Goal: Information Seeking & Learning: Learn about a topic

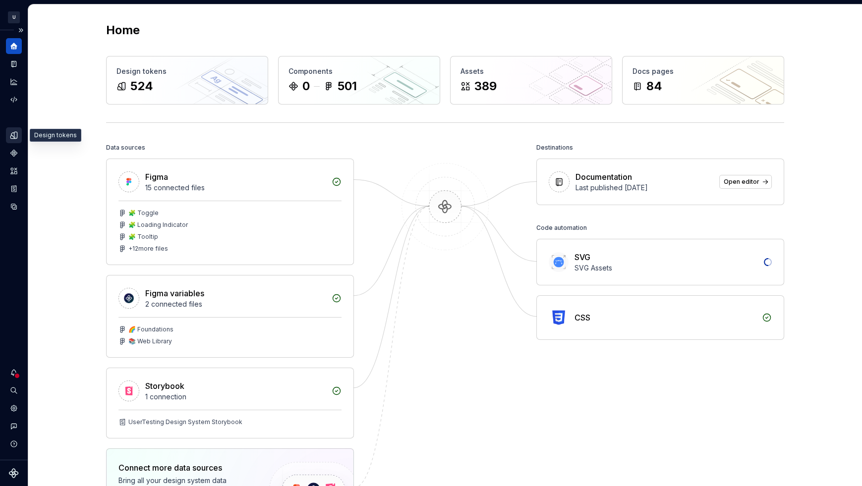
click at [15, 140] on div "Design tokens" at bounding box center [14, 135] width 16 height 16
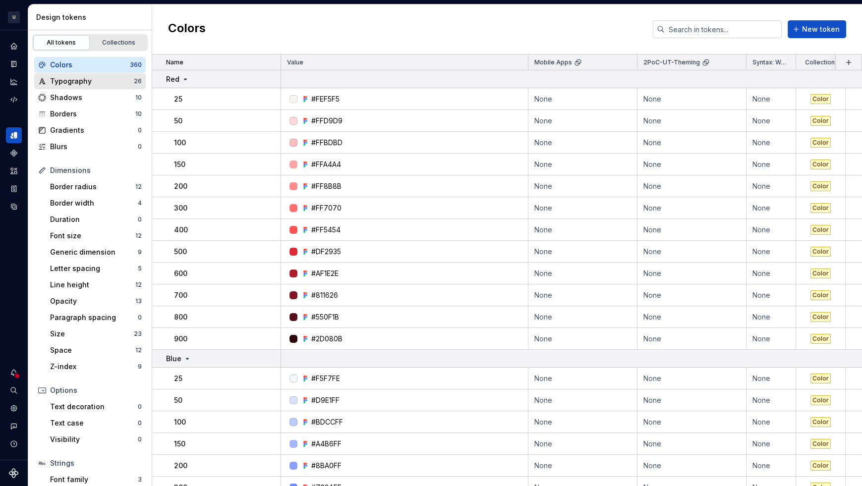
click at [78, 87] on div "Typography 26" at bounding box center [89, 81] width 111 height 16
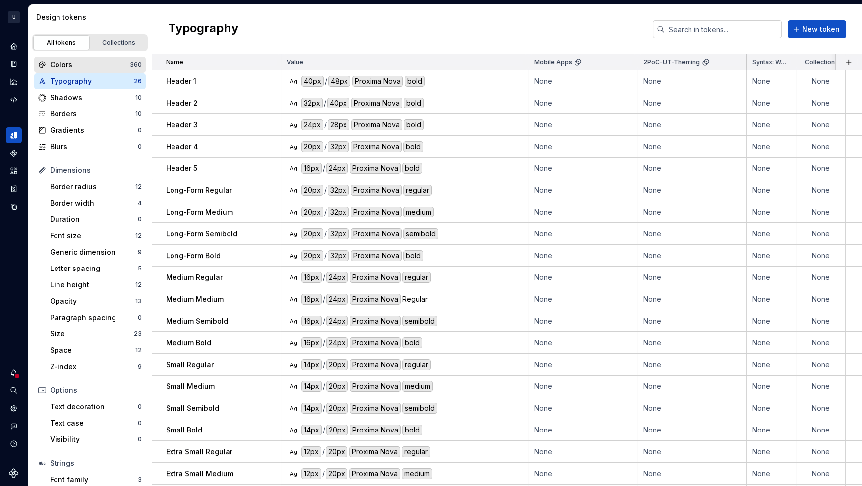
click at [95, 69] on div "Colors 360" at bounding box center [89, 65] width 111 height 16
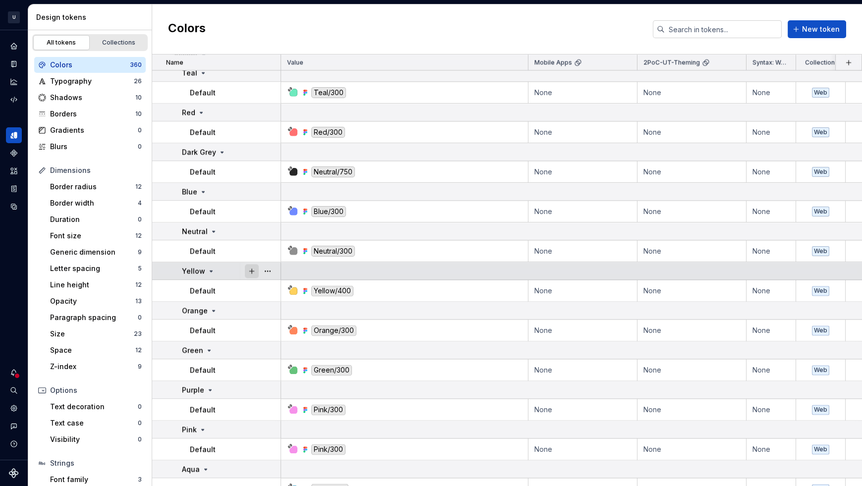
scroll to position [3051, 0]
click at [210, 271] on icon at bounding box center [211, 271] width 8 height 8
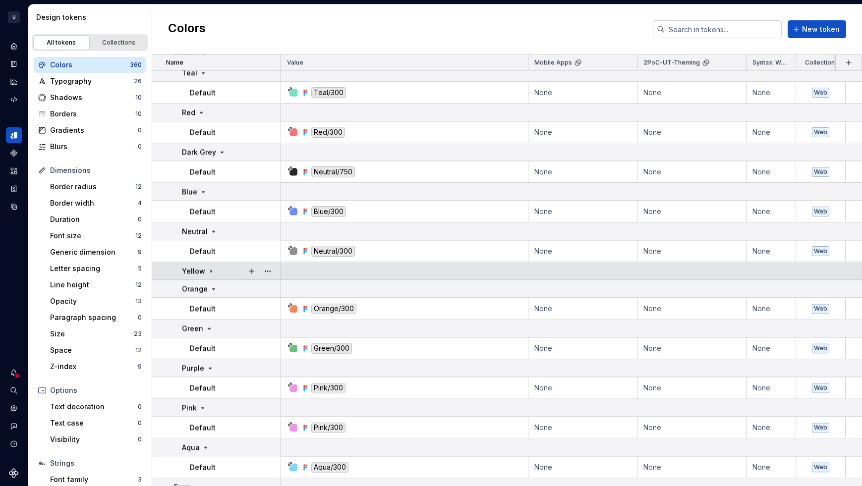
click at [210, 271] on icon at bounding box center [211, 271] width 8 height 8
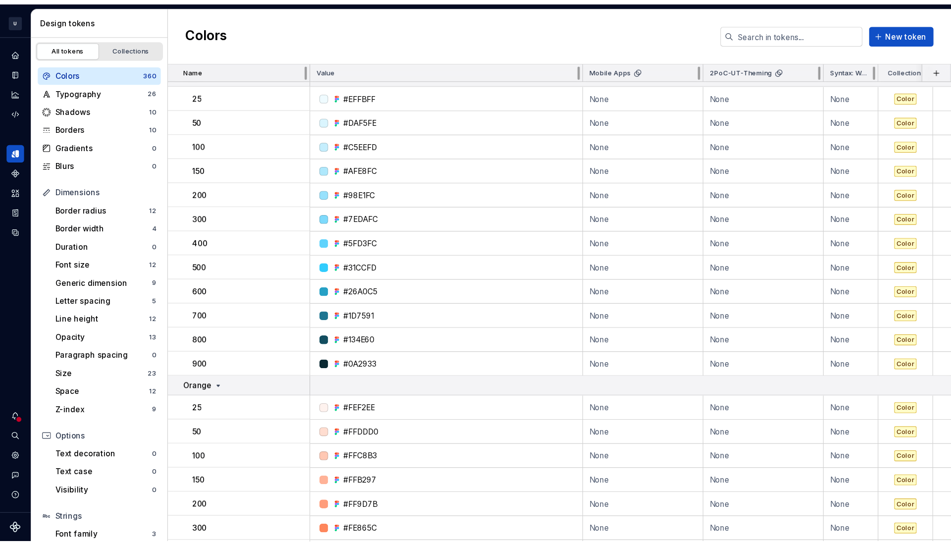
scroll to position [1535, 0]
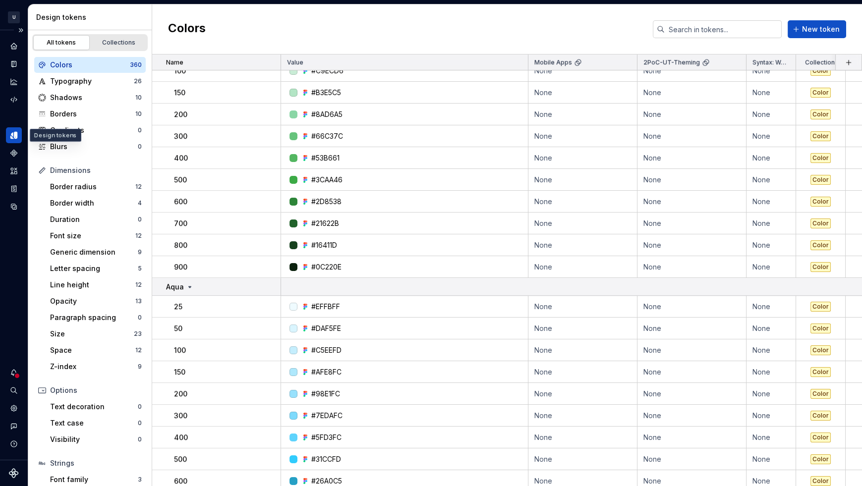
click at [11, 133] on icon "Design tokens" at bounding box center [13, 135] width 9 height 9
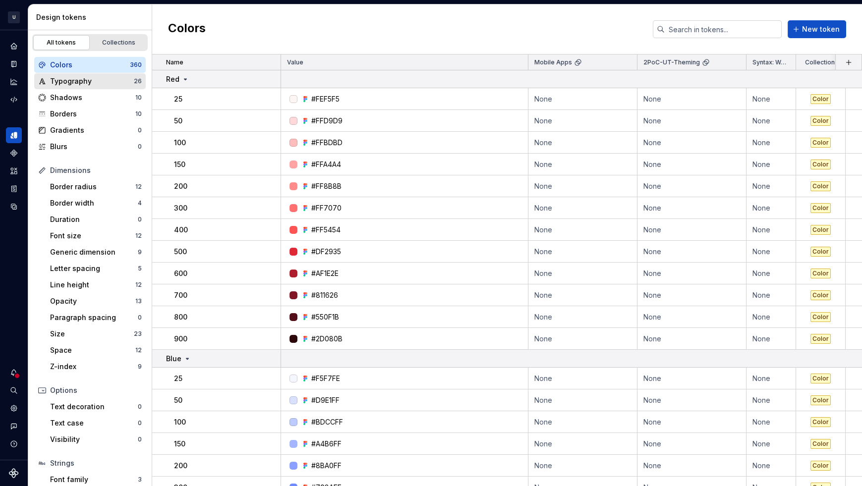
click at [106, 75] on div "Typography 26" at bounding box center [89, 81] width 111 height 16
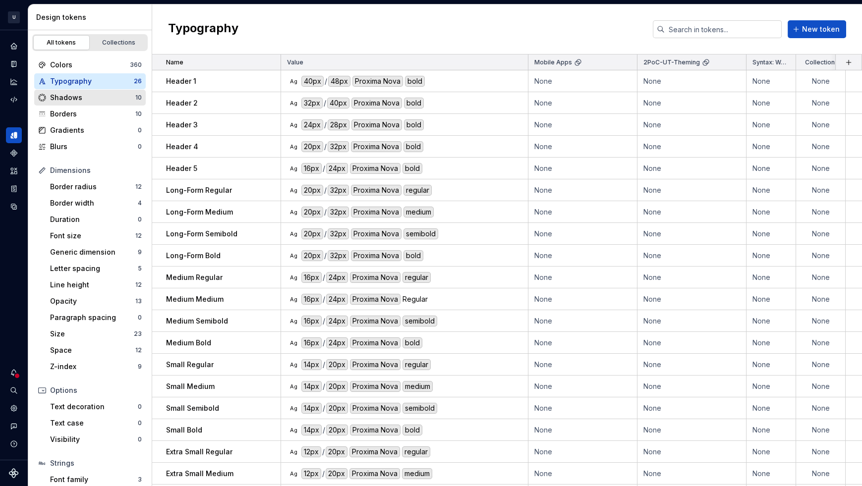
click at [90, 95] on div "Shadows" at bounding box center [92, 98] width 85 height 10
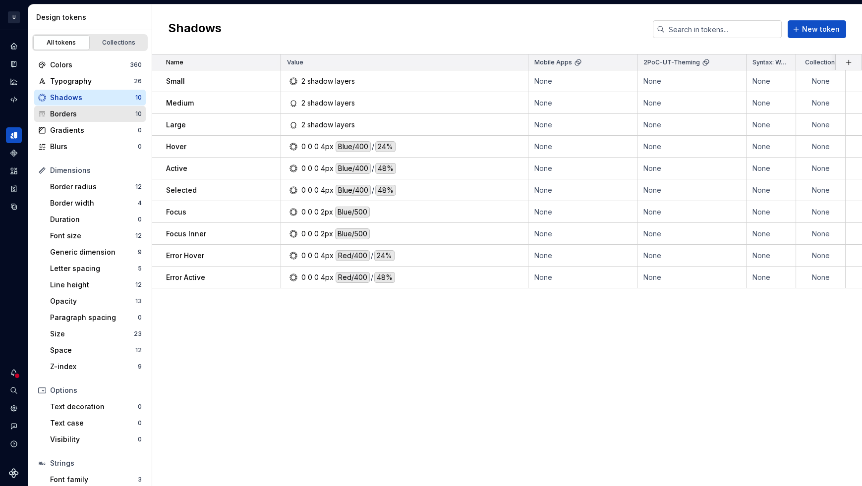
click at [89, 118] on div "Borders" at bounding box center [92, 114] width 85 height 10
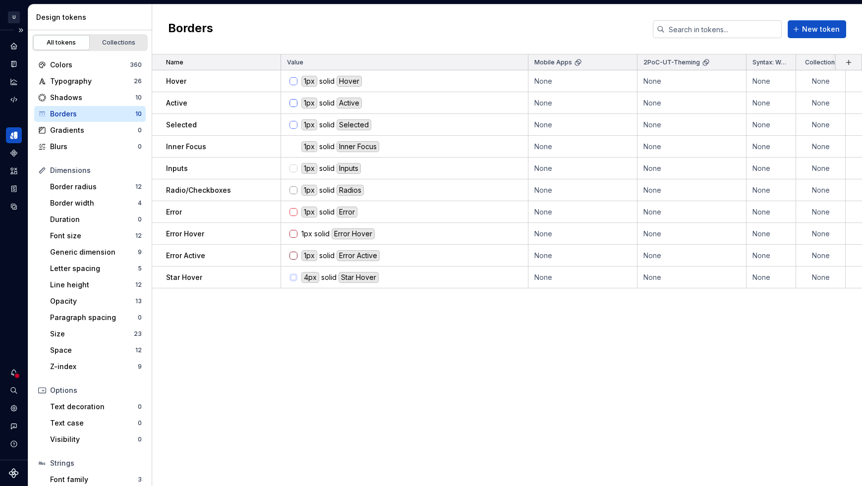
click at [10, 134] on icon "Design tokens" at bounding box center [13, 135] width 9 height 9
click at [11, 175] on icon "Assets" at bounding box center [13, 170] width 9 height 9
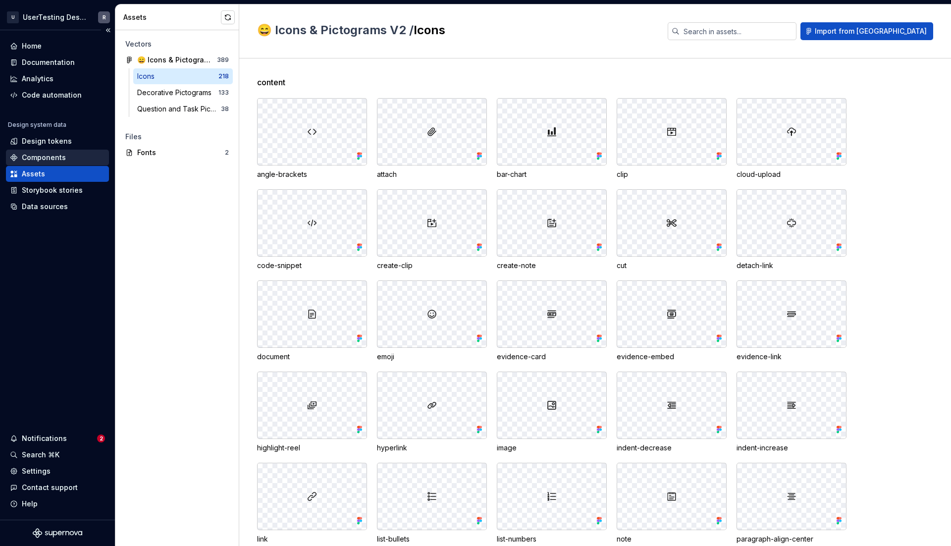
click at [57, 160] on div "Components" at bounding box center [44, 158] width 44 height 10
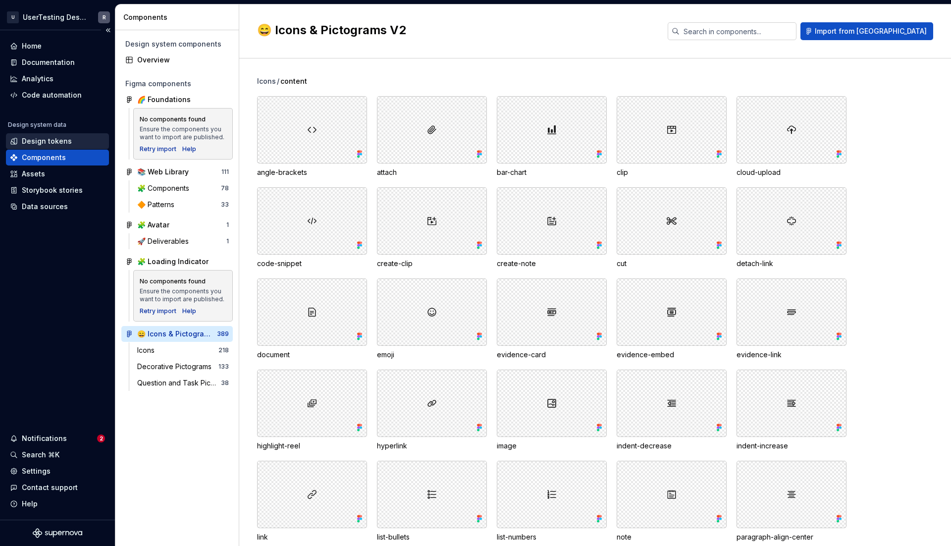
click at [59, 141] on div "Design tokens" at bounding box center [47, 141] width 50 height 10
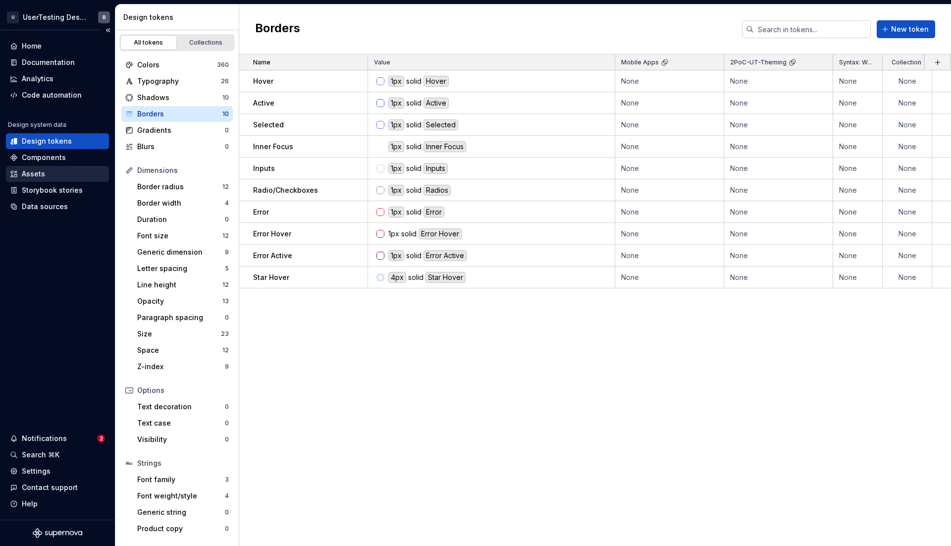
click at [43, 179] on div "Assets" at bounding box center [57, 174] width 103 height 16
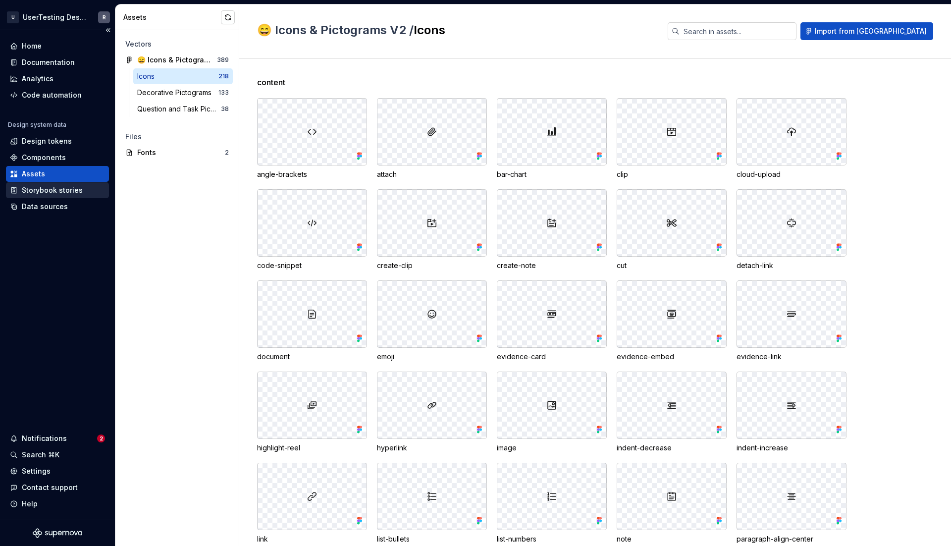
click at [50, 191] on div "Storybook stories" at bounding box center [52, 190] width 61 height 10
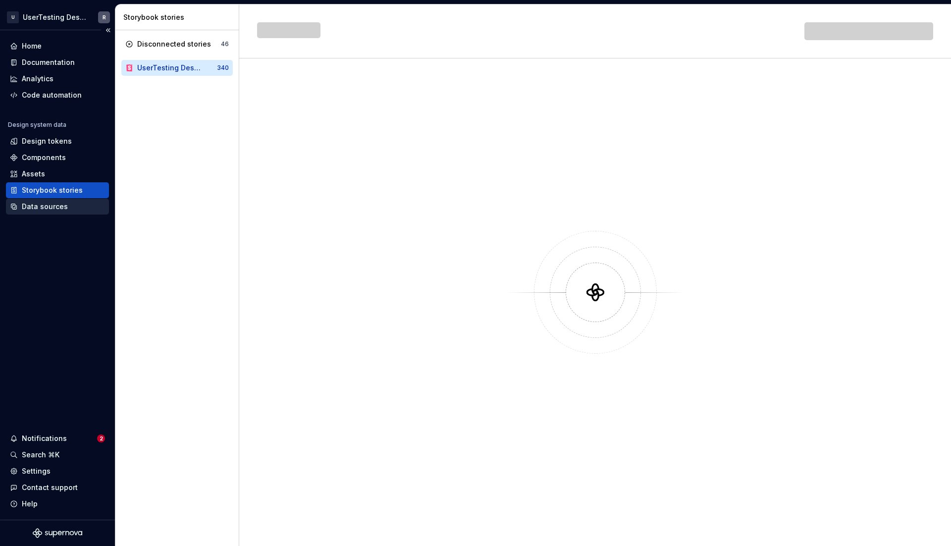
click at [51, 209] on div "Data sources" at bounding box center [45, 207] width 46 height 10
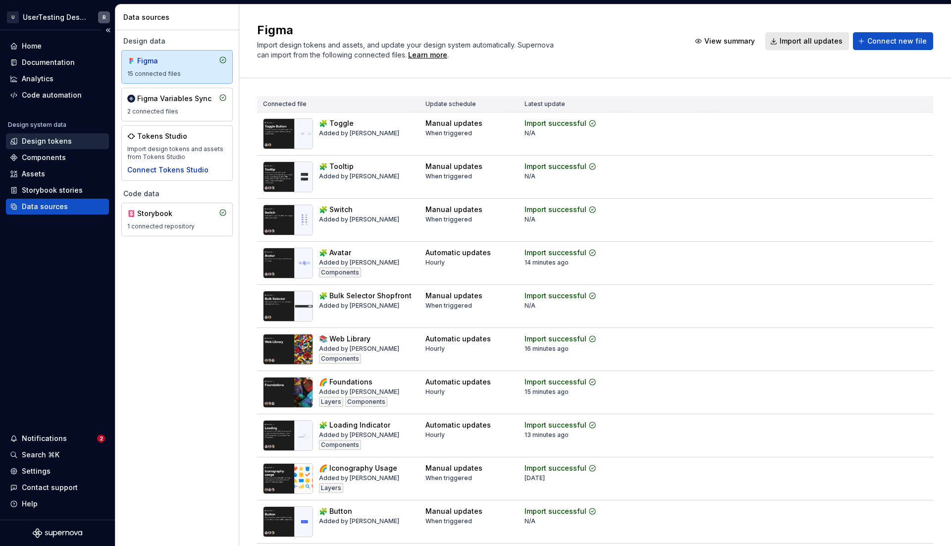
click at [32, 145] on div "Design tokens" at bounding box center [47, 141] width 50 height 10
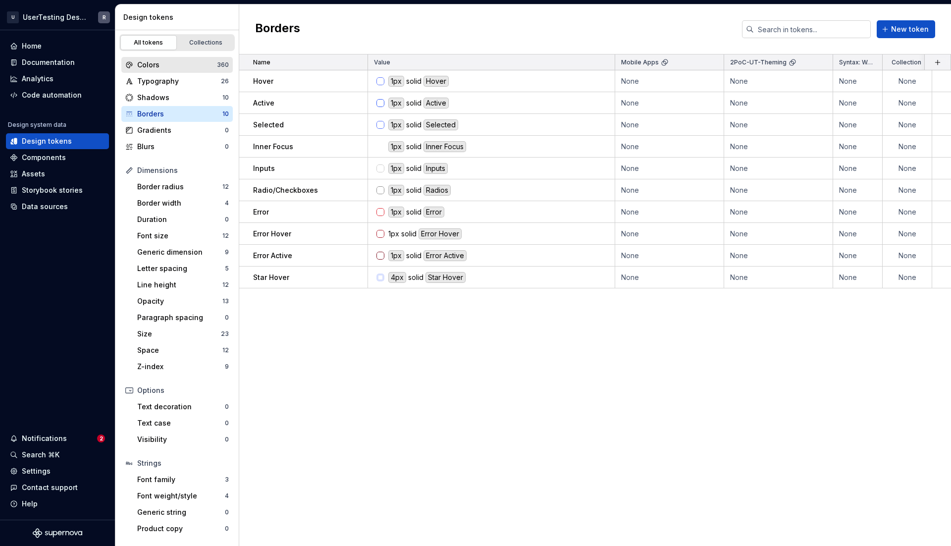
click at [163, 64] on div "Colors" at bounding box center [177, 65] width 80 height 10
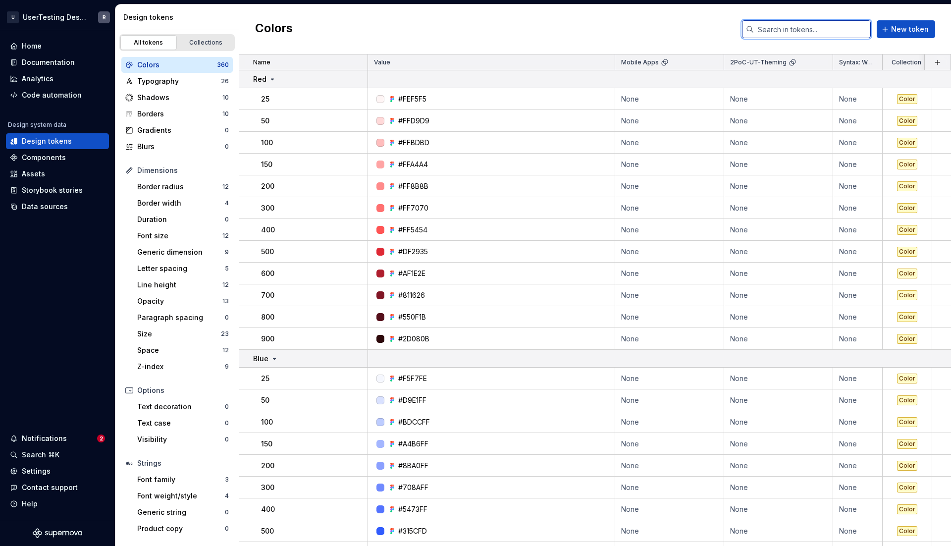
click at [792, 26] on input "text" at bounding box center [812, 29] width 117 height 18
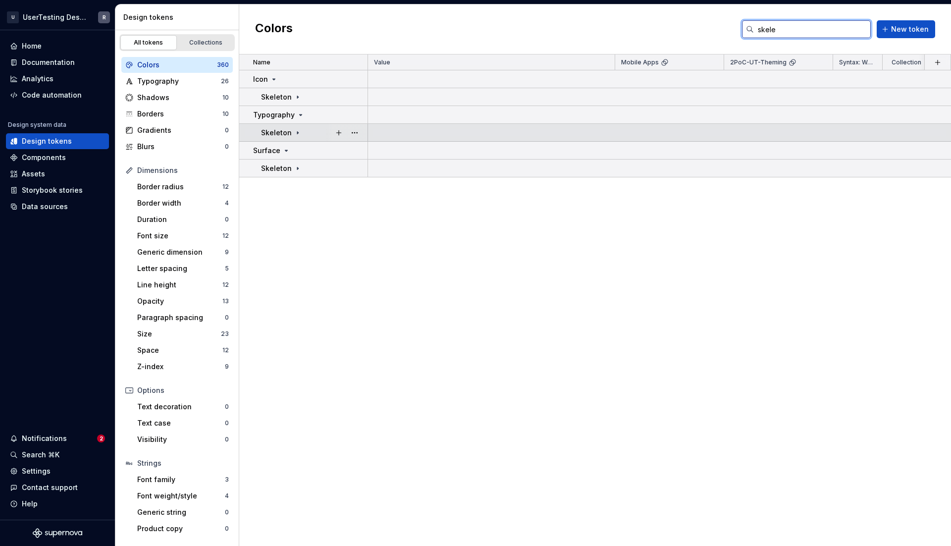
type input "skele"
click at [290, 129] on div "Skeleton" at bounding box center [281, 133] width 41 height 10
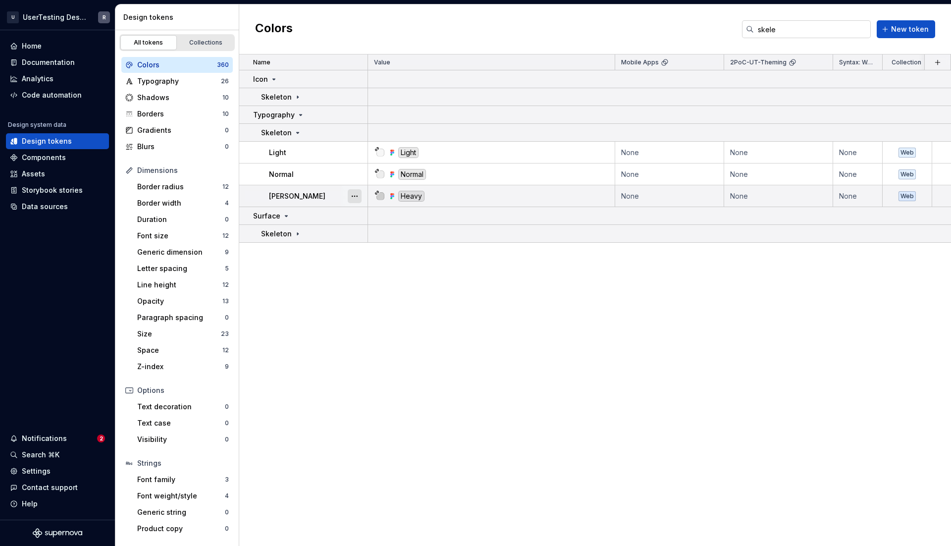
click at [352, 197] on button "button" at bounding box center [355, 196] width 14 height 14
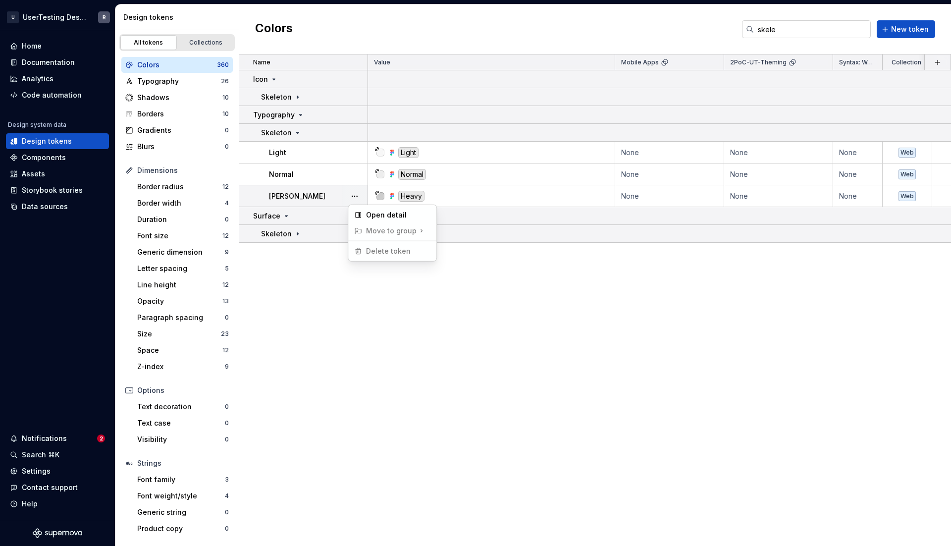
click at [312, 298] on html "U UserTesting Design System R Home Documentation Analytics Code automation Desi…" at bounding box center [475, 273] width 951 height 546
click at [53, 164] on div "Components" at bounding box center [57, 158] width 103 height 16
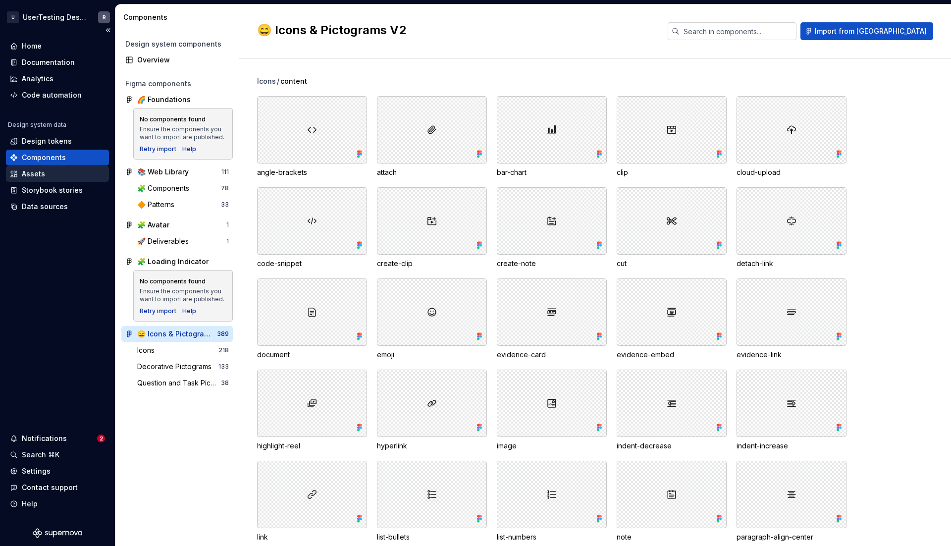
click at [46, 169] on div "Assets" at bounding box center [57, 174] width 95 height 10
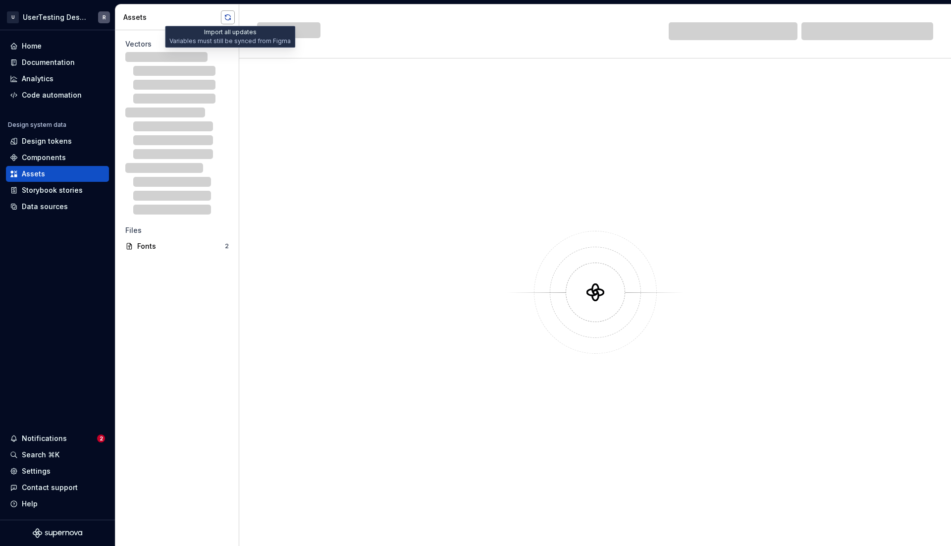
click at [227, 20] on button "button" at bounding box center [228, 17] width 14 height 14
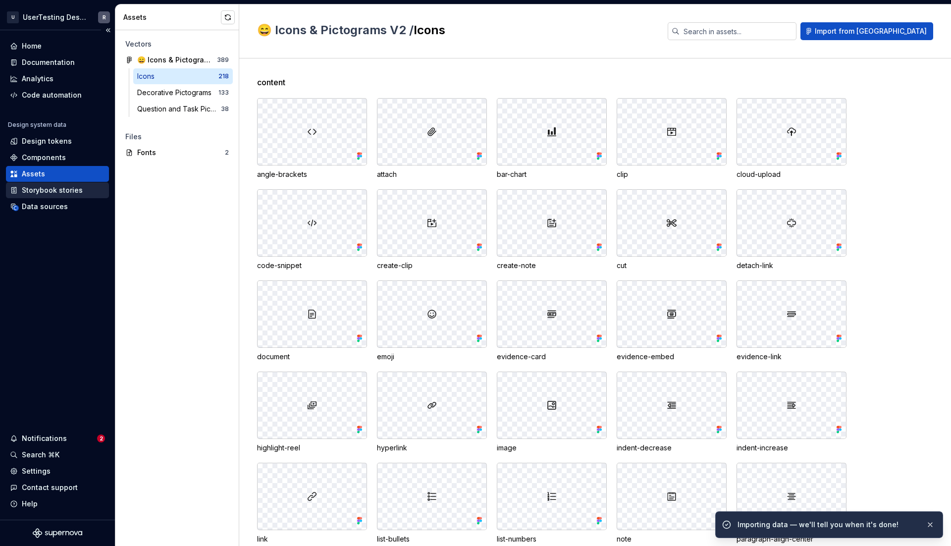
click at [51, 193] on div "Storybook stories" at bounding box center [52, 190] width 61 height 10
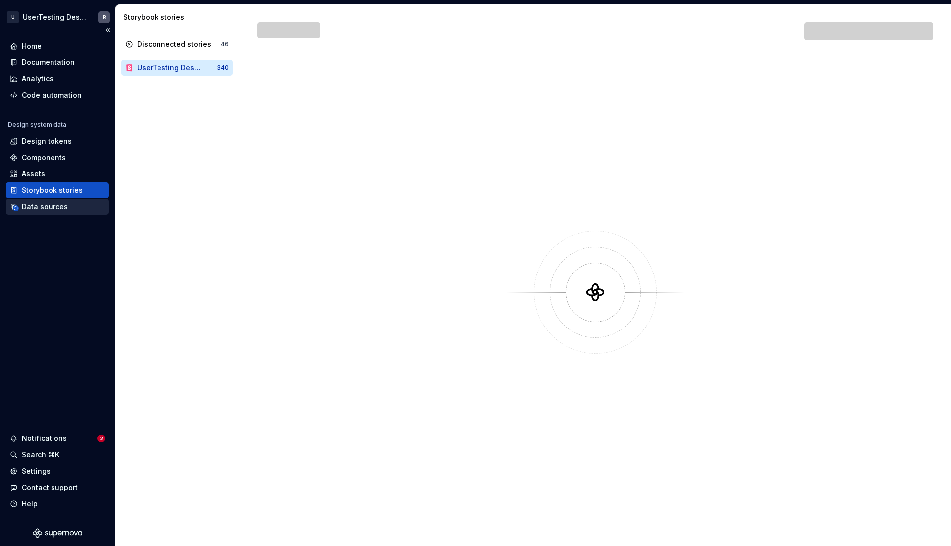
click at [43, 207] on div "Data sources" at bounding box center [45, 207] width 46 height 10
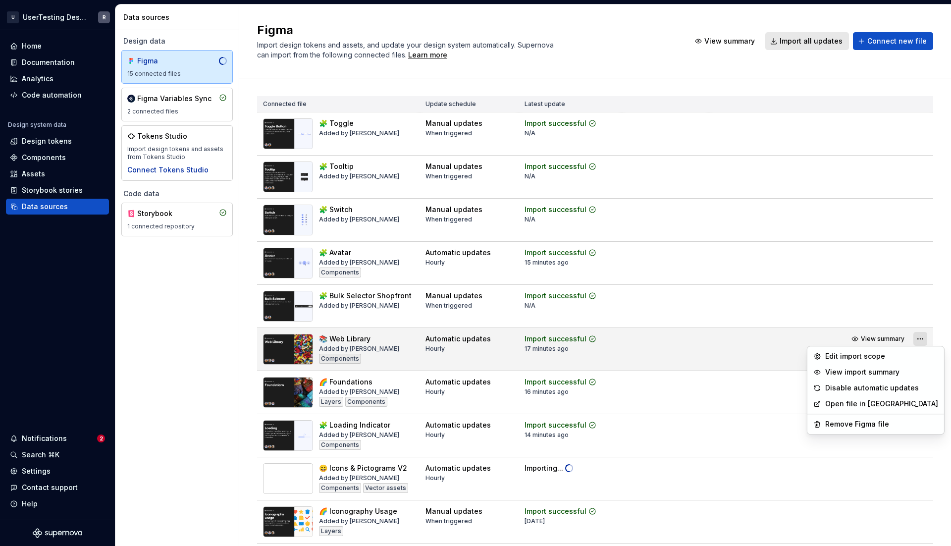
click at [861, 336] on html "U UserTesting Design System R Home Documentation Analytics Code automation Desi…" at bounding box center [475, 273] width 951 height 546
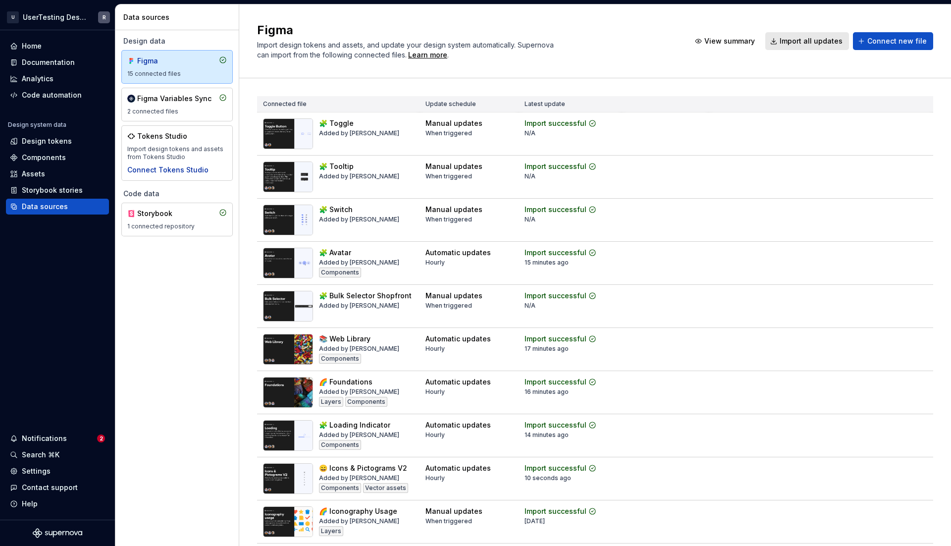
click at [378, 347] on html "U UserTesting Design System R Home Documentation Analytics Code automation Desi…" at bounding box center [475, 273] width 951 height 546
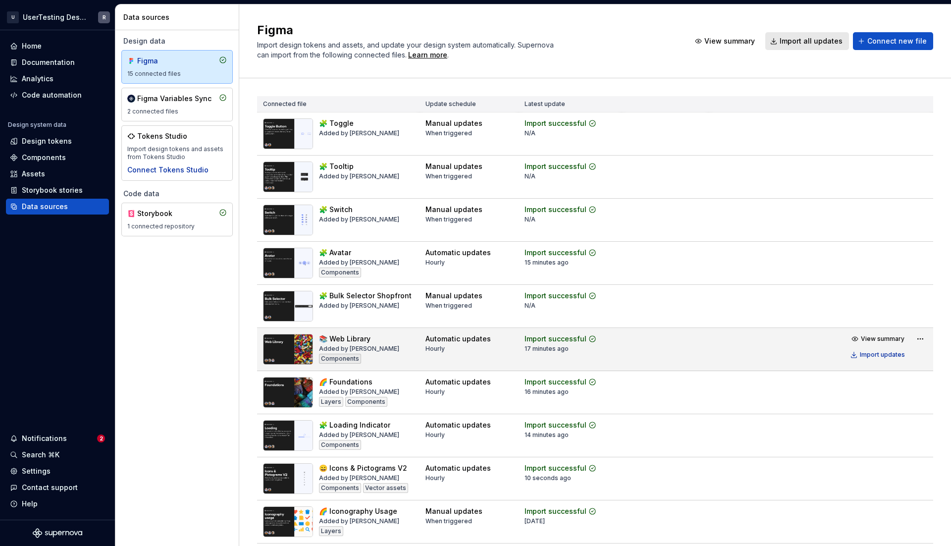
click at [386, 353] on div "📚 Web Library Added by [PERSON_NAME] Components" at bounding box center [338, 349] width 151 height 31
click at [861, 335] on html "U UserTesting Design System R Home Documentation Analytics Code automation Desi…" at bounding box center [475, 273] width 951 height 546
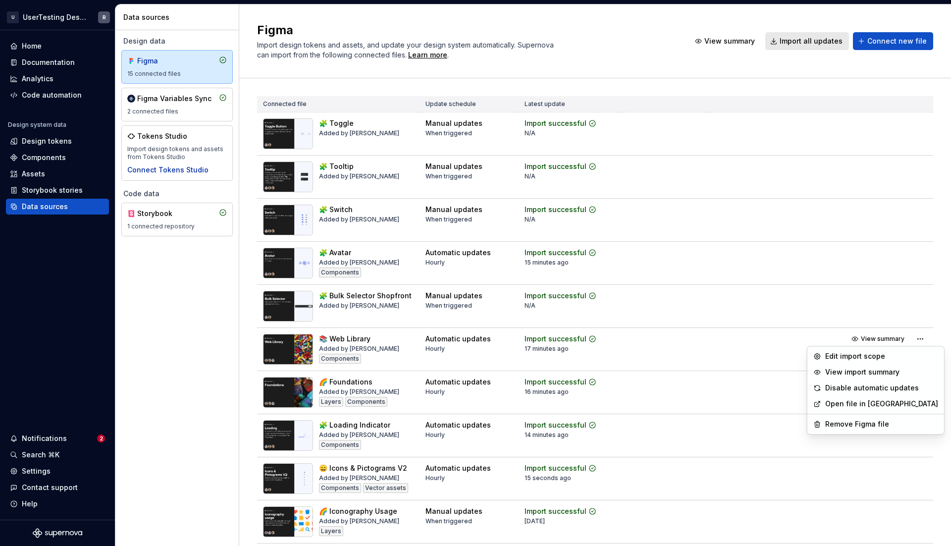
click at [687, 353] on html "U UserTesting Design System R Home Documentation Analytics Code automation Desi…" at bounding box center [475, 273] width 951 height 546
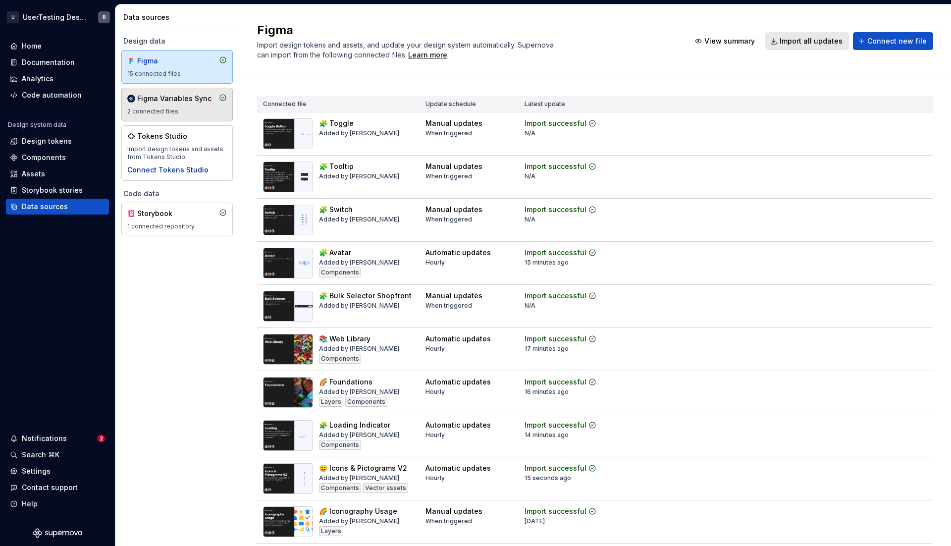
click at [176, 112] on div "2 connected files" at bounding box center [177, 112] width 100 height 8
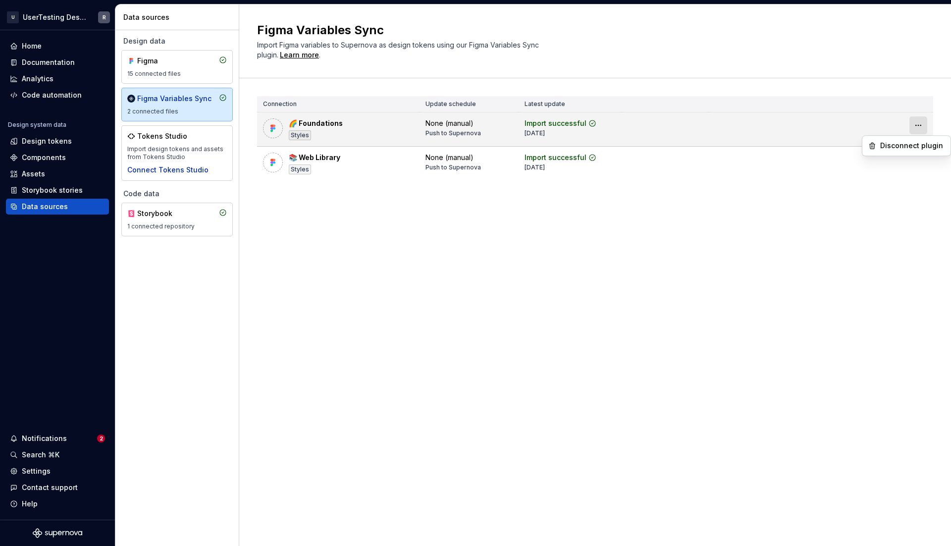
click at [861, 126] on html "U UserTesting Design System R Home Documentation Analytics Code automation Desi…" at bounding box center [475, 273] width 951 height 546
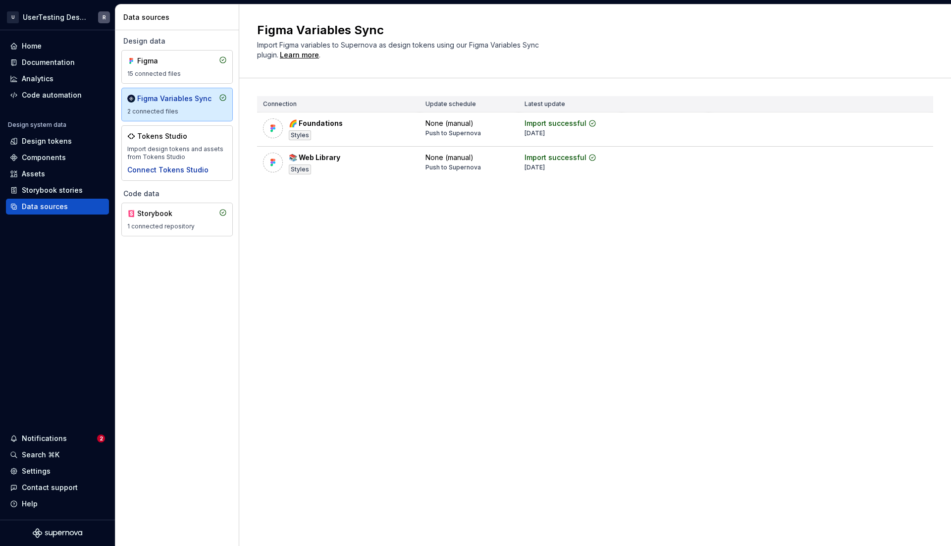
click at [861, 126] on html "U UserTesting Design System R Home Documentation Analytics Code automation Desi…" at bounding box center [475, 273] width 951 height 546
click at [55, 143] on div "Design tokens" at bounding box center [47, 141] width 50 height 10
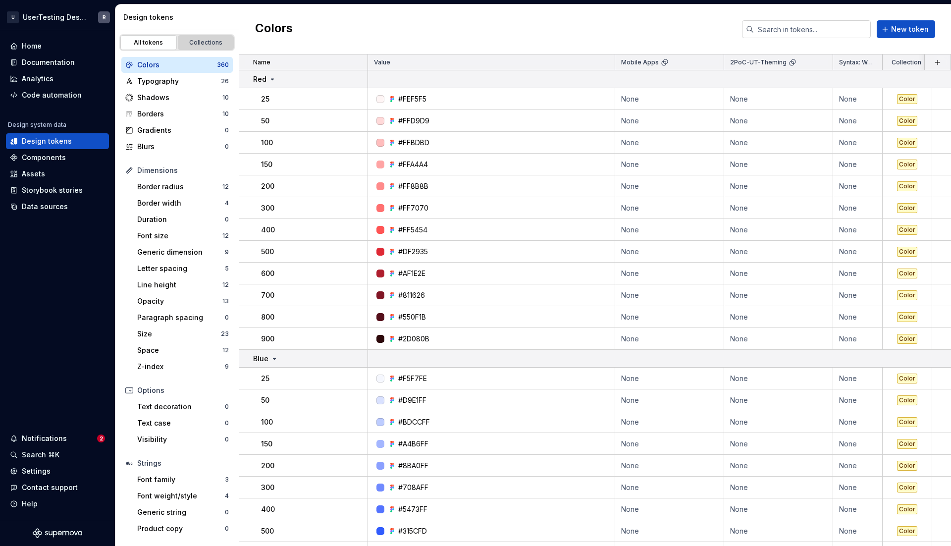
click at [206, 40] on div "Collections" at bounding box center [206, 43] width 50 height 8
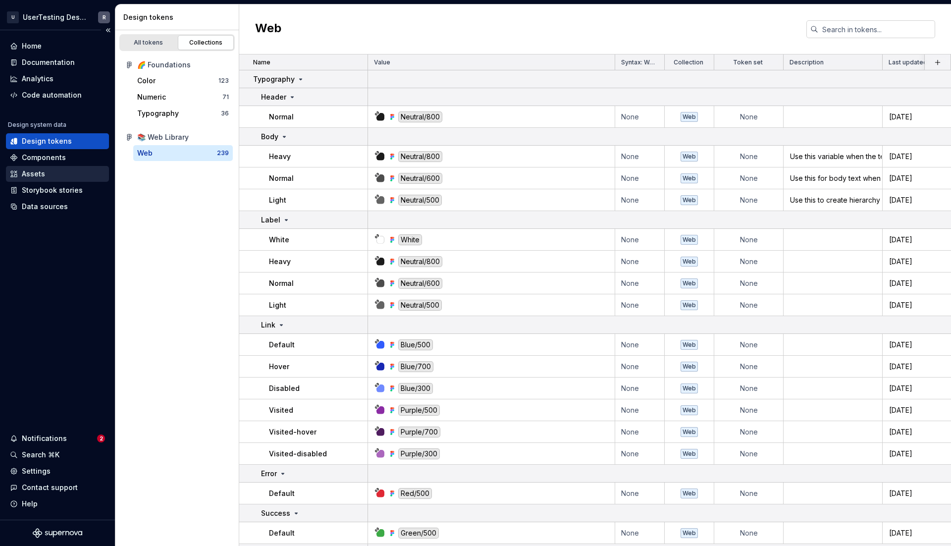
click at [41, 175] on div "Assets" at bounding box center [33, 174] width 23 height 10
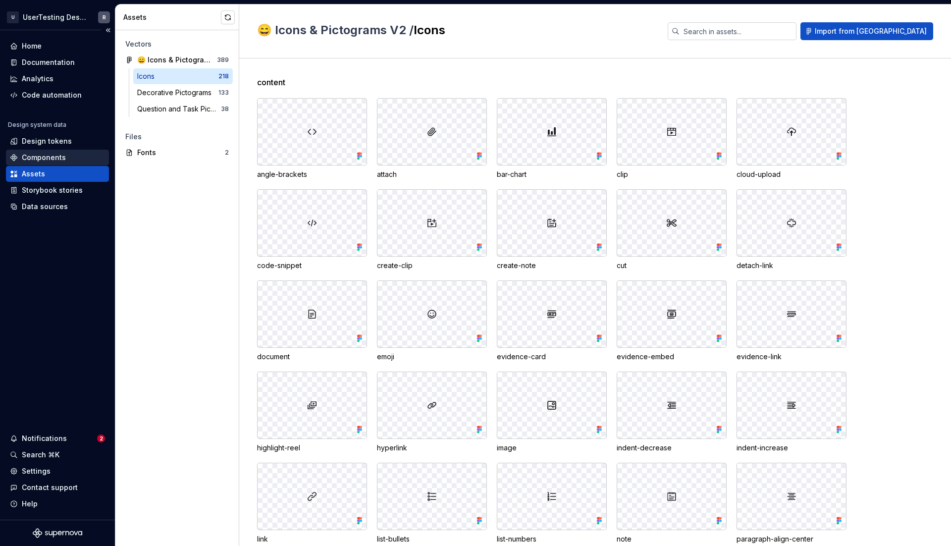
click at [39, 162] on div "Components" at bounding box center [44, 158] width 44 height 10
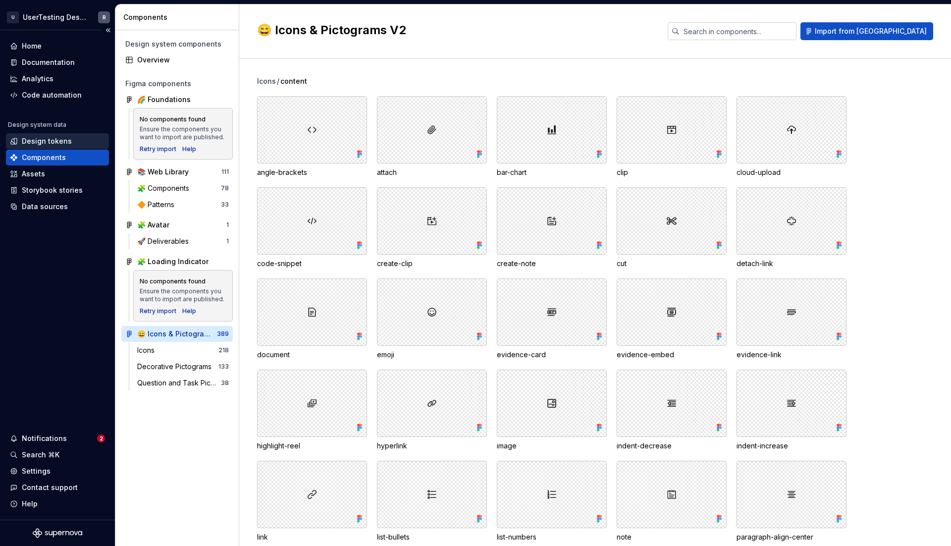
click at [44, 146] on div "Design tokens" at bounding box center [57, 141] width 103 height 16
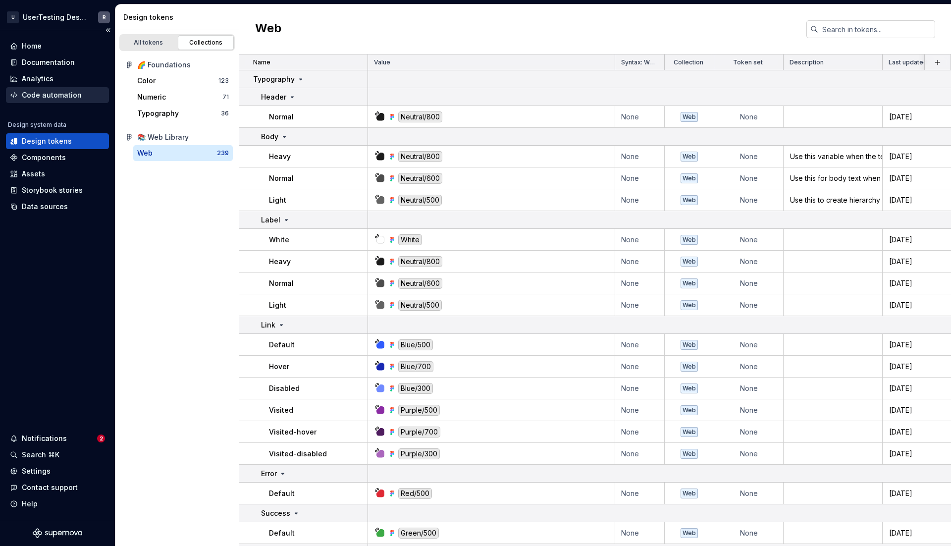
click at [61, 96] on div "Code automation" at bounding box center [52, 95] width 60 height 10
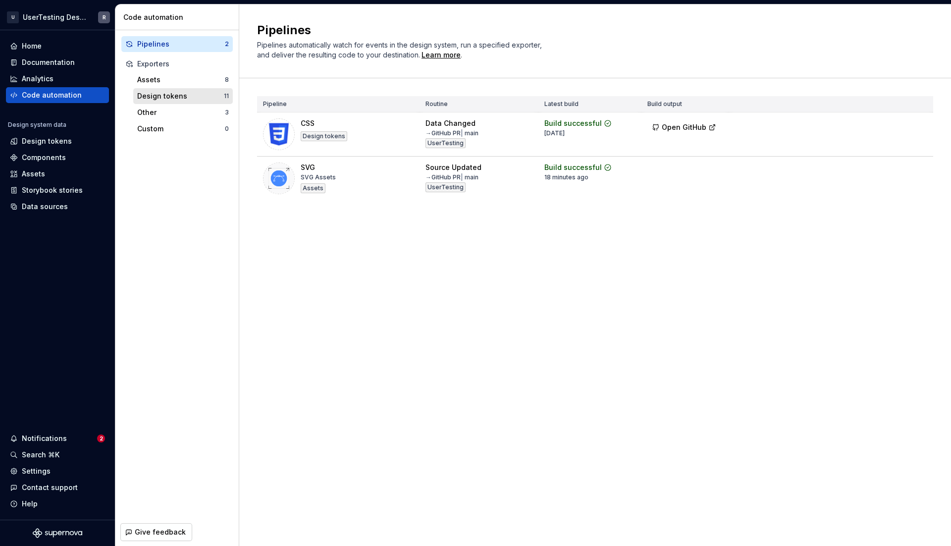
click at [161, 91] on div "Design tokens" at bounding box center [180, 96] width 87 height 10
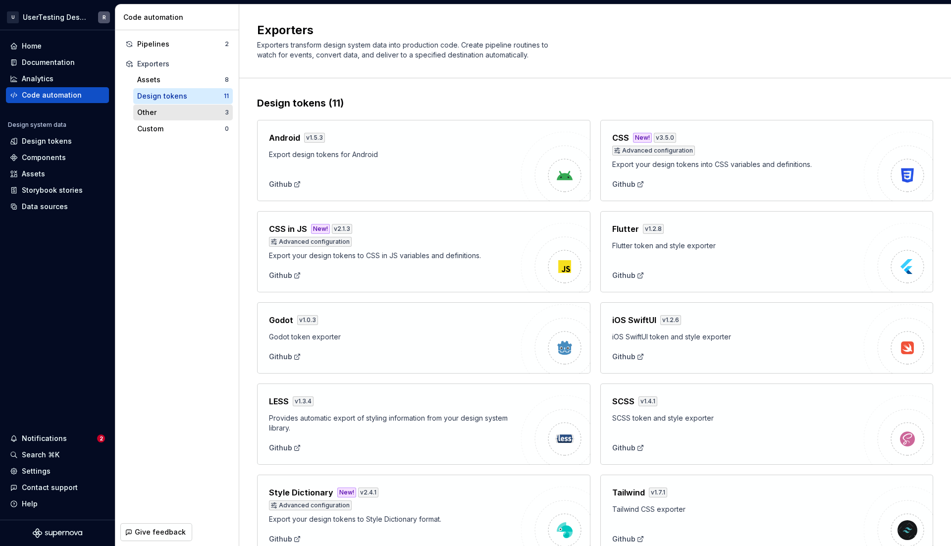
click at [194, 116] on div "Other" at bounding box center [181, 113] width 88 height 10
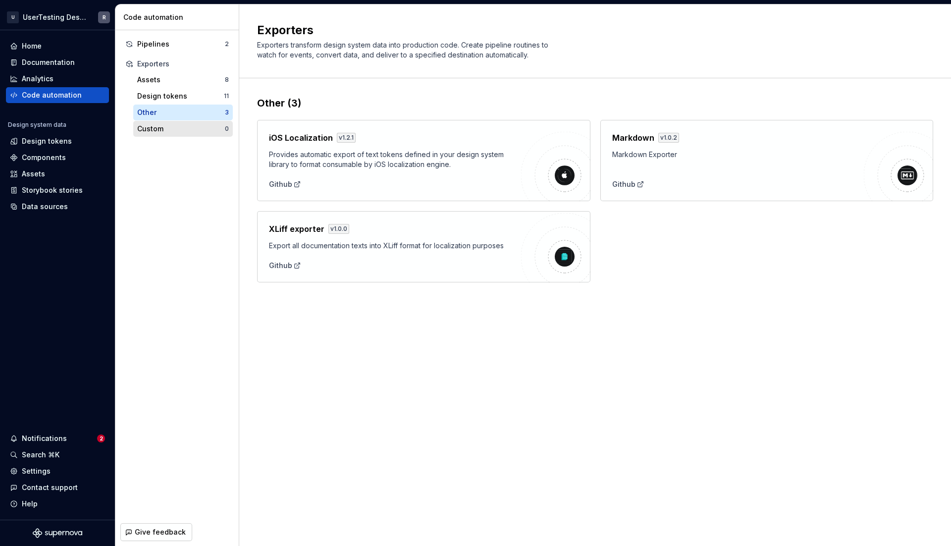
click at [178, 128] on div "Custom" at bounding box center [181, 129] width 88 height 10
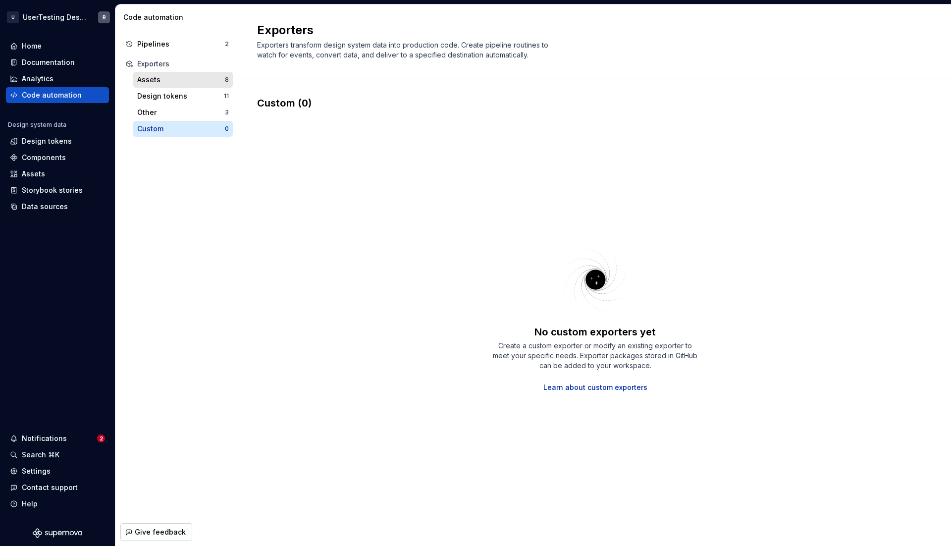
click at [180, 86] on div "Assets 8" at bounding box center [183, 80] width 100 height 16
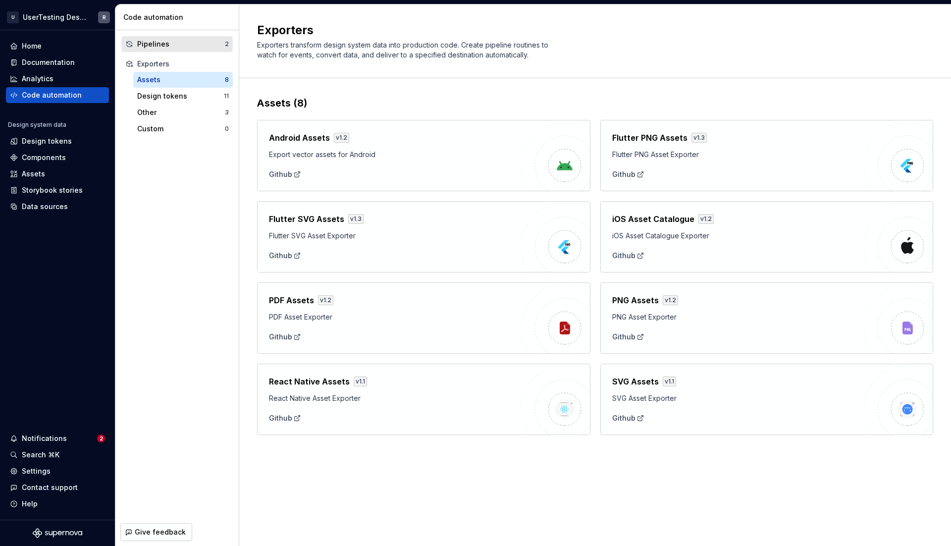
click at [198, 41] on div "Pipelines" at bounding box center [181, 44] width 88 height 10
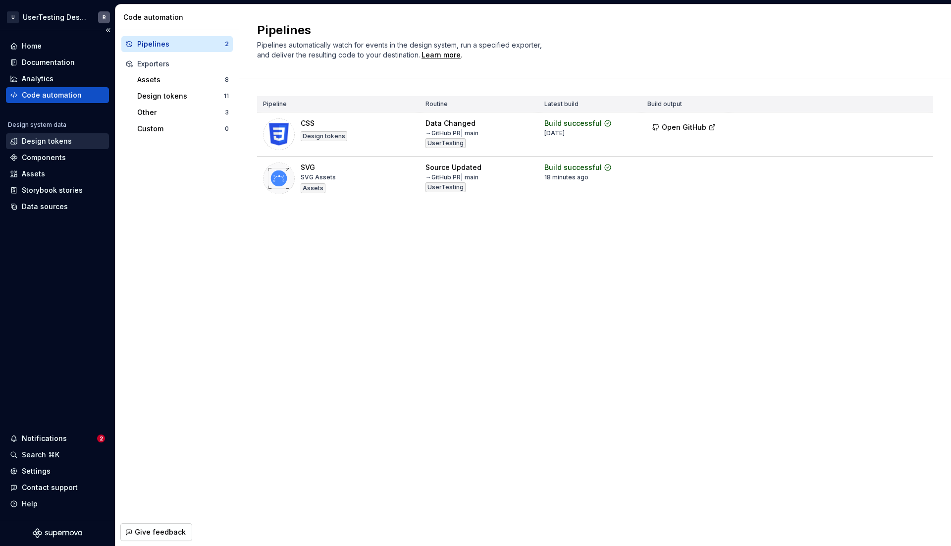
click at [56, 140] on div "Design tokens" at bounding box center [47, 141] width 50 height 10
